Goal: Task Accomplishment & Management: Use online tool/utility

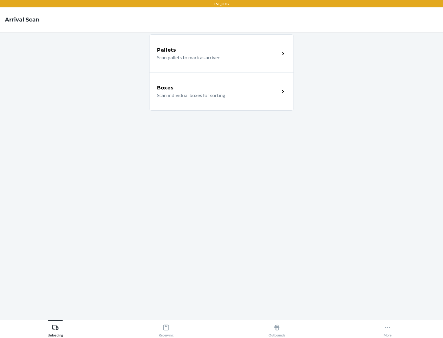
click at [218, 88] on div "Boxes" at bounding box center [218, 87] width 123 height 7
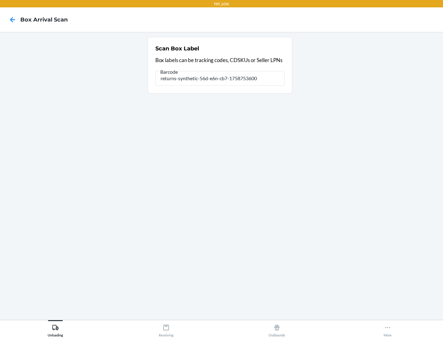
type input "returns-synthetic-56d-e6n-cb7-1758753600"
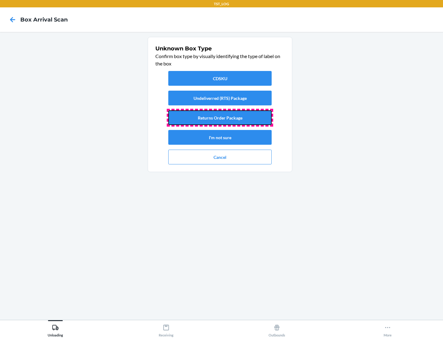
click at [220, 118] on button "Returns Order Package" at bounding box center [219, 117] width 103 height 15
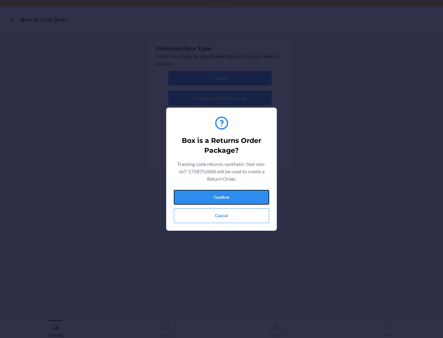
click at [221, 197] on button "Confirm" at bounding box center [221, 197] width 95 height 15
